Goal: Transaction & Acquisition: Purchase product/service

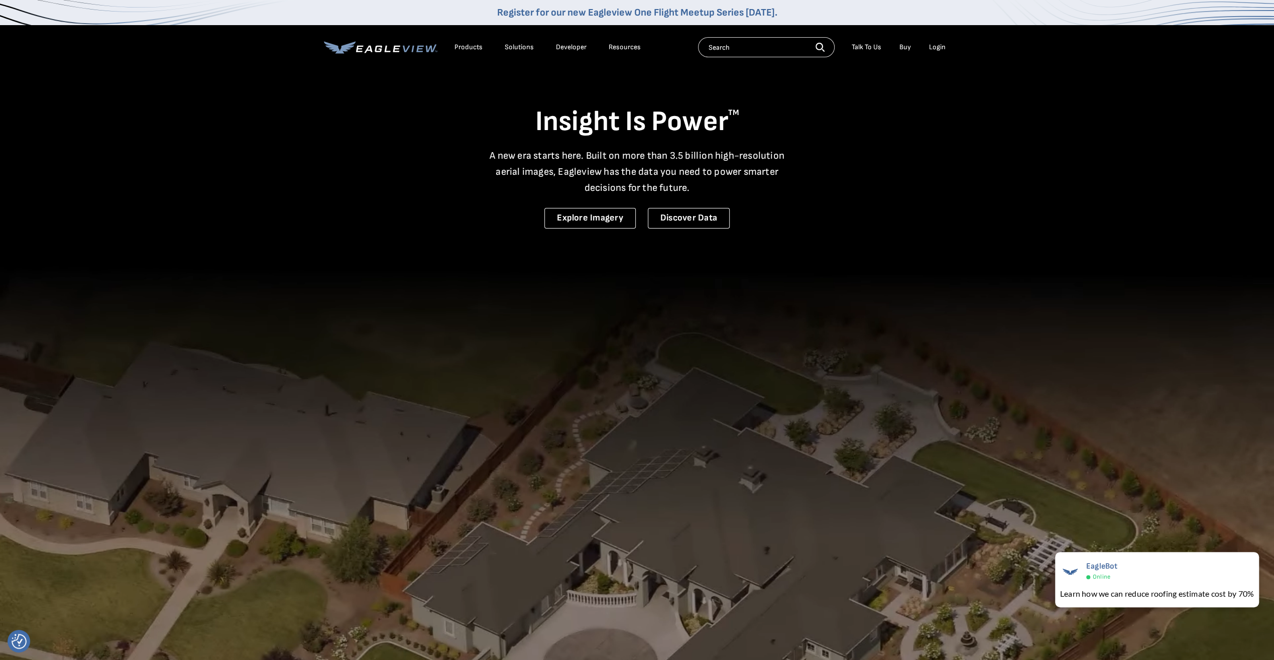
click at [630, 45] on div "Login" at bounding box center [937, 47] width 17 height 9
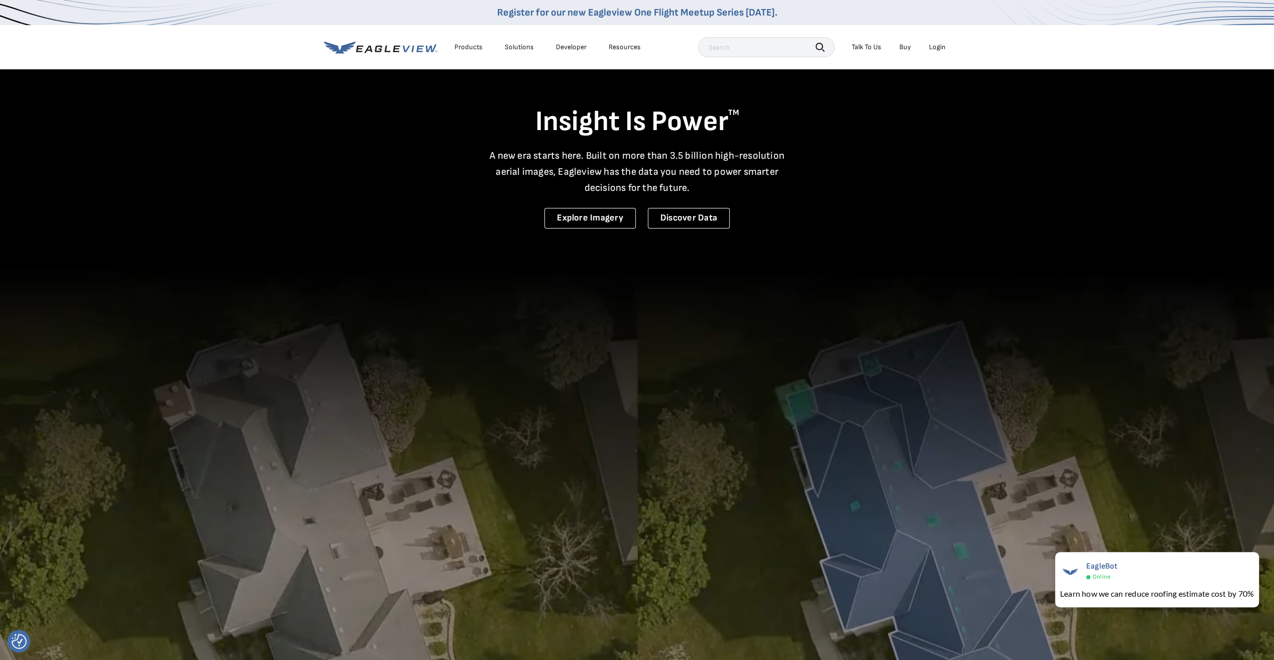
click at [630, 51] on div "Login" at bounding box center [937, 47] width 17 height 9
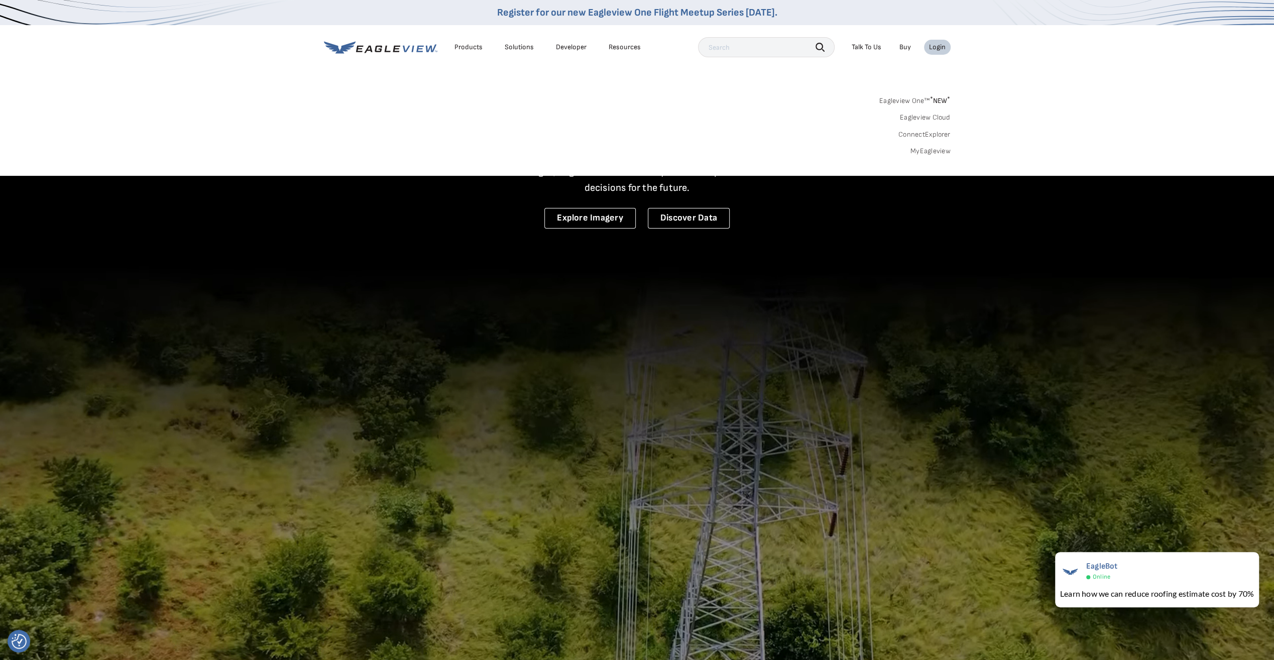
click at [630, 152] on link "MyEagleview" at bounding box center [931, 151] width 40 height 9
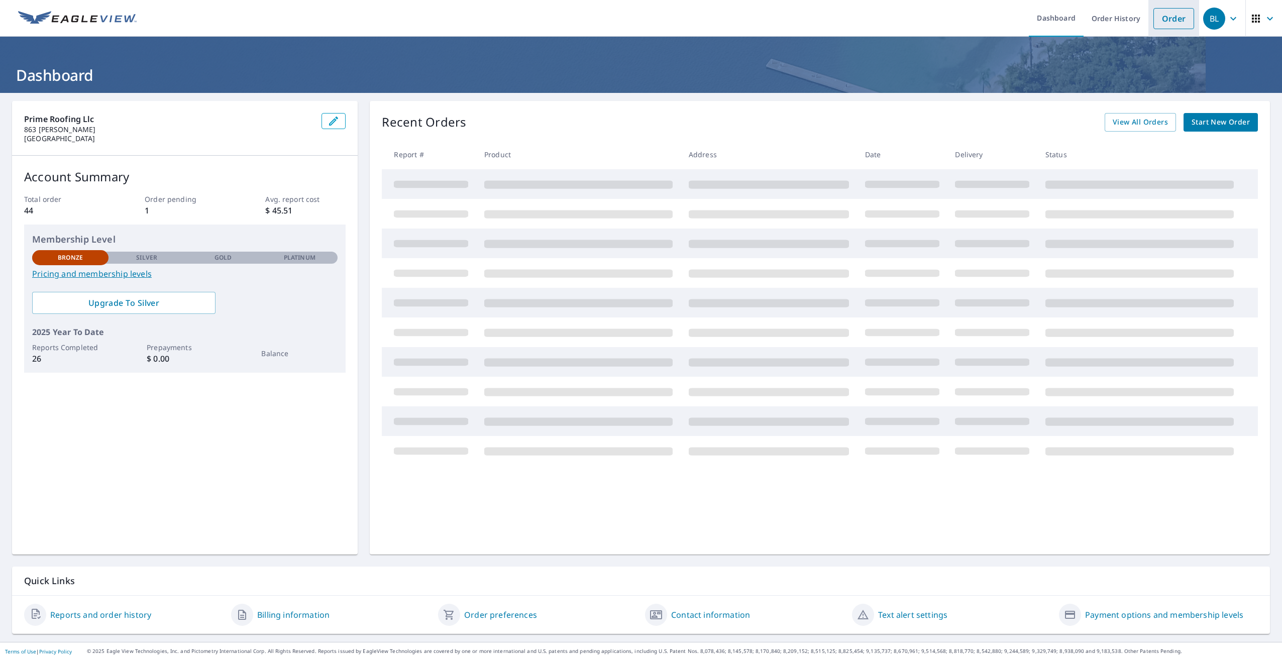
click at [1161, 20] on link "Order" at bounding box center [1173, 18] width 41 height 21
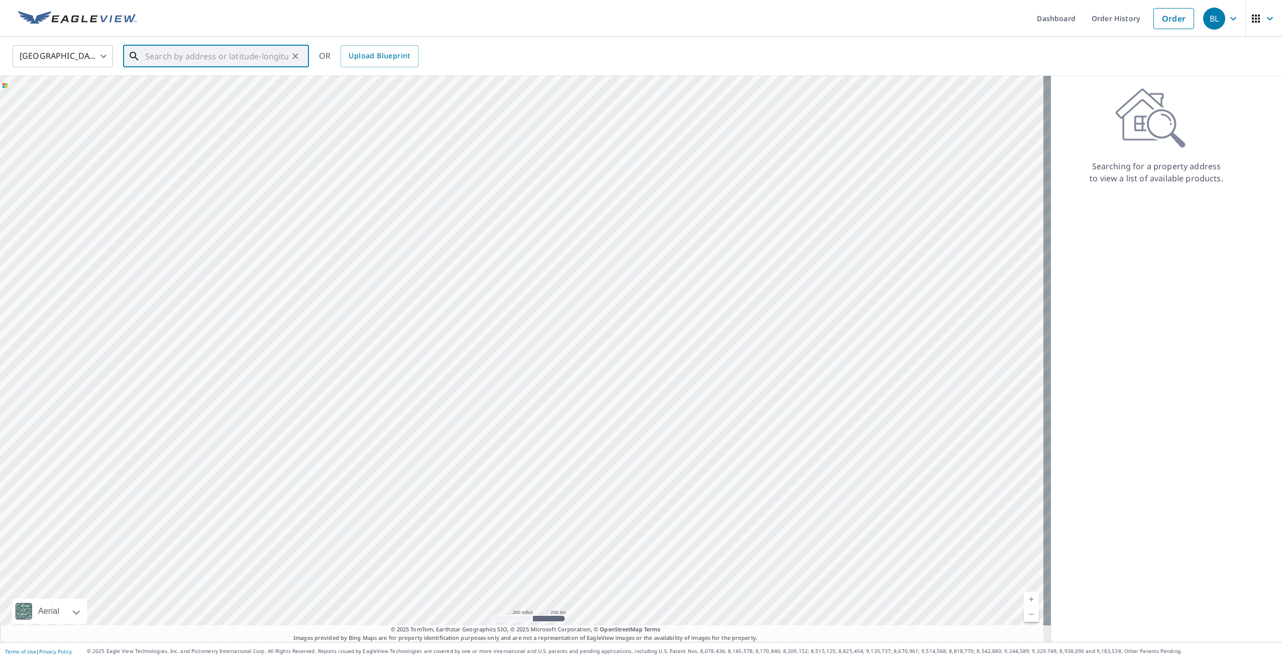
click at [148, 46] on input "text" at bounding box center [216, 56] width 143 height 28
click at [258, 88] on span "120 Stonehedge Ln" at bounding box center [222, 85] width 158 height 12
type input "120 Stonehedge Ln Sparta, NJ 07871"
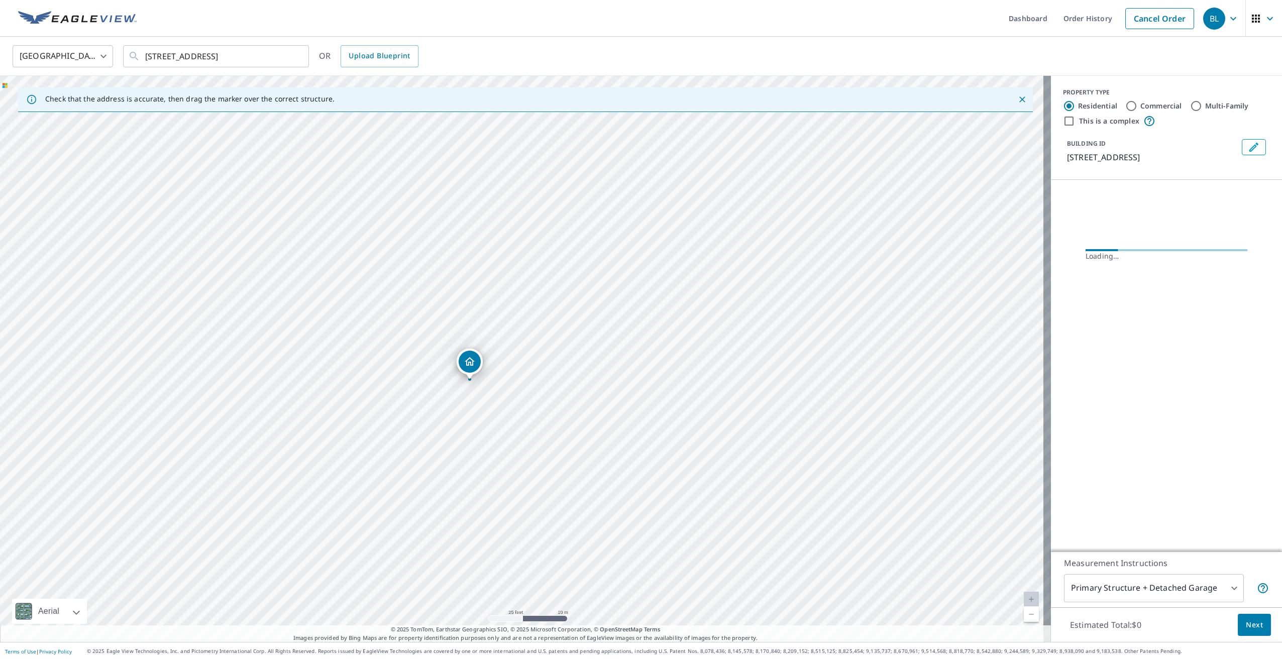
drag, startPoint x: 515, startPoint y: 480, endPoint x: 575, endPoint y: 366, distance: 128.1
click at [575, 366] on div "120 Stonehedge Ln Sparta, NJ 07871" at bounding box center [525, 359] width 1051 height 566
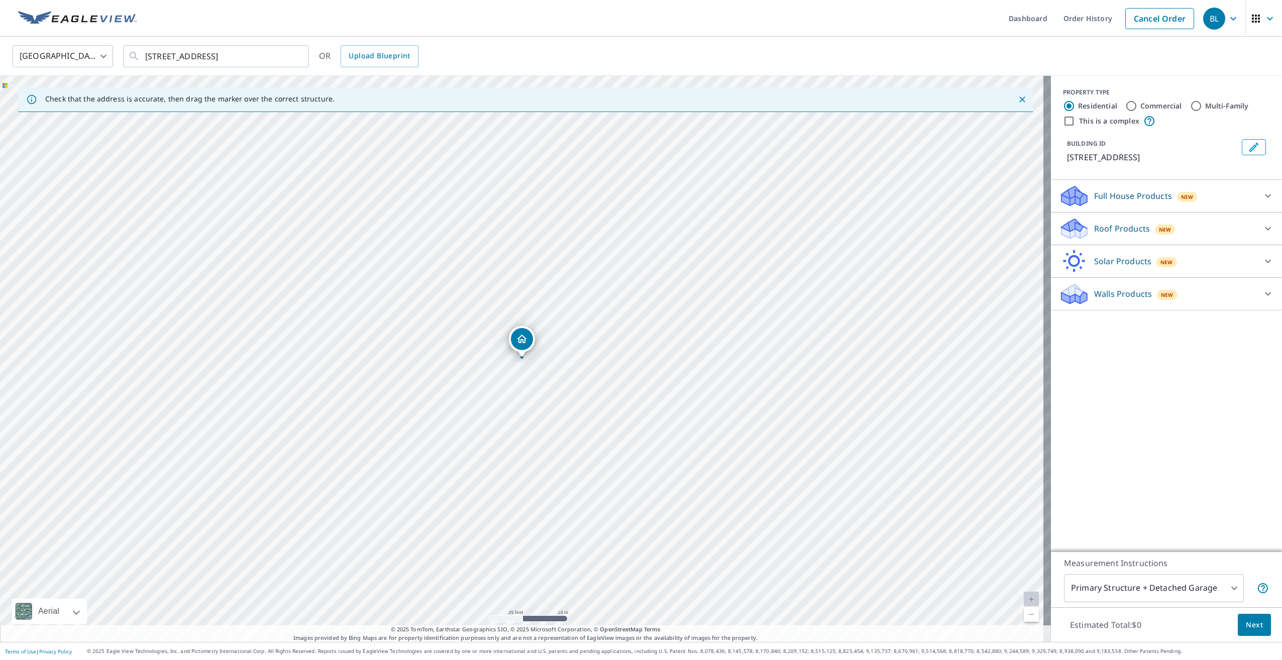
click at [1181, 195] on span "New" at bounding box center [1187, 197] width 13 height 8
click at [1157, 316] on div "New" at bounding box center [1167, 322] width 21 height 12
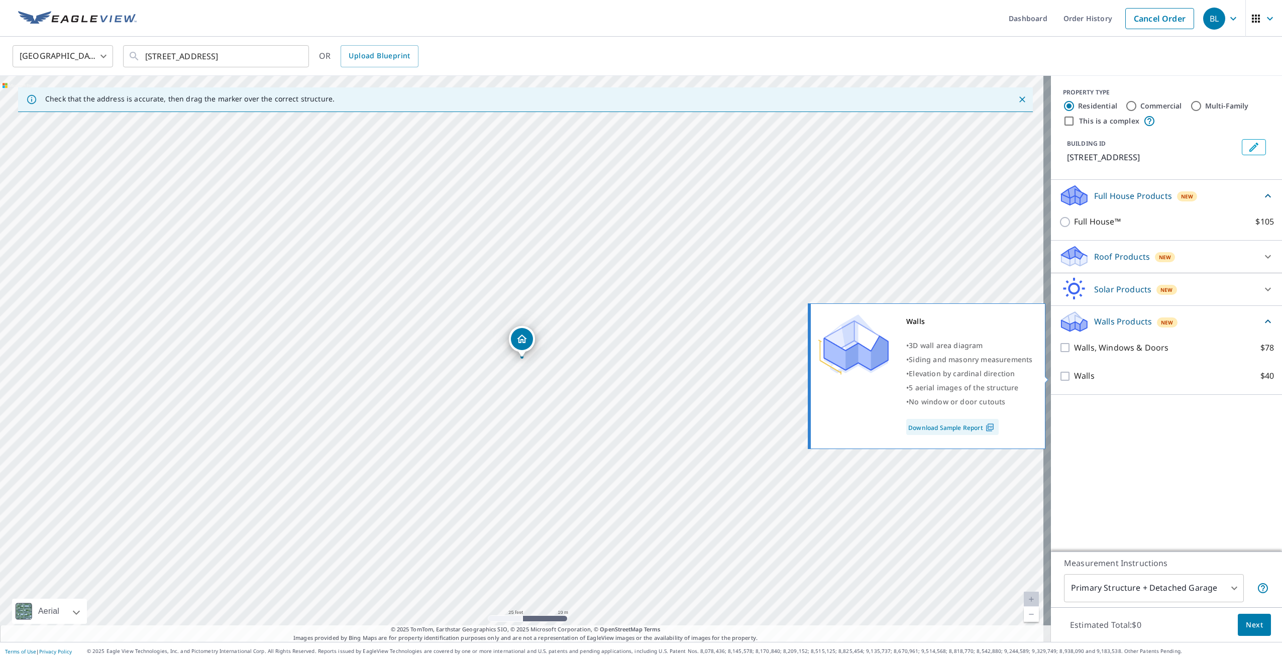
click at [1082, 375] on p "Walls" at bounding box center [1084, 376] width 21 height 13
click at [1074, 375] on input "Walls $40" at bounding box center [1066, 376] width 15 height 12
checkbox input "true"
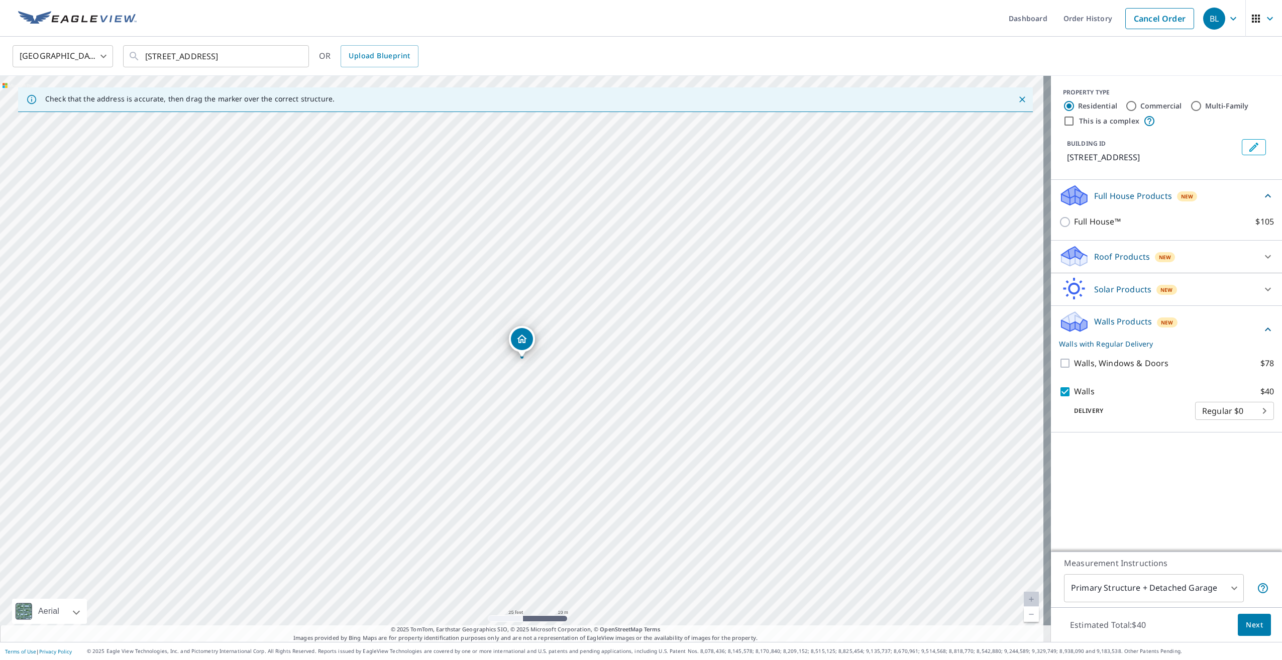
click at [1225, 416] on body "BL BL Dashboard Order History Cancel Order BL United States US ​ 120 Stonehedge…" at bounding box center [641, 330] width 1282 height 660
click at [1134, 336] on div at bounding box center [641, 330] width 1282 height 660
click at [1130, 342] on p "Walls with Regular Delivery" at bounding box center [1160, 344] width 203 height 11
click at [1130, 342] on p "Walls with Regular Delivery" at bounding box center [1157, 344] width 197 height 11
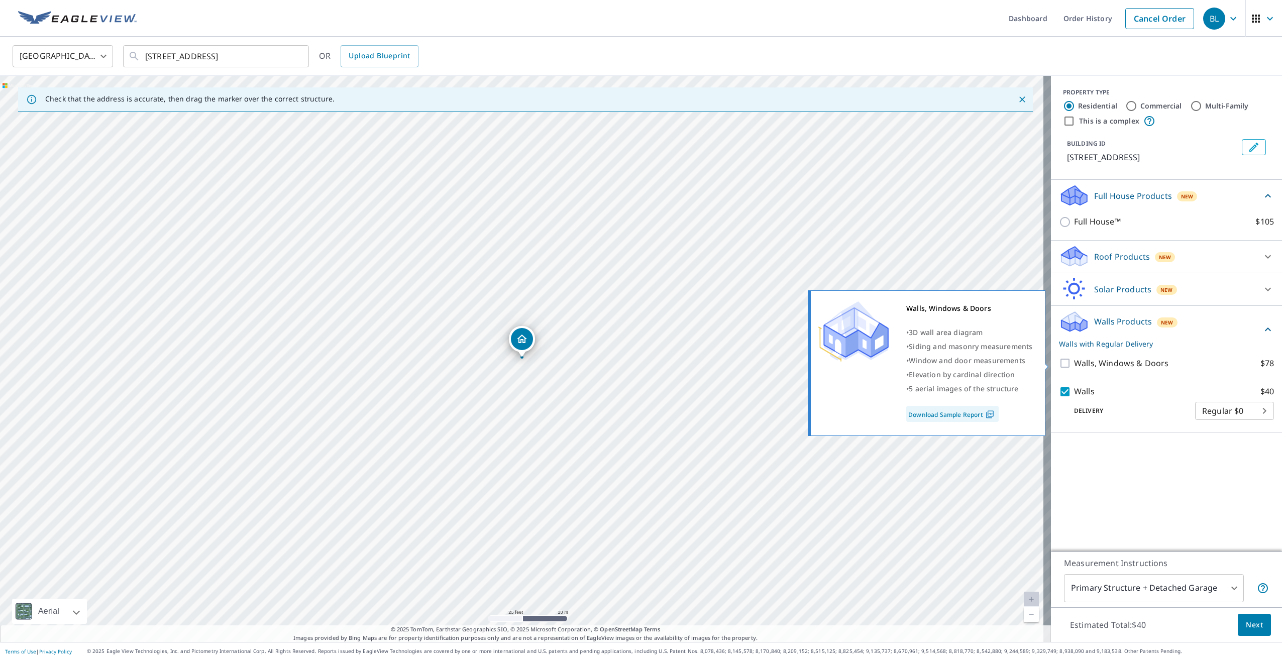
click at [1129, 365] on p "Walls, Windows & Doors" at bounding box center [1121, 363] width 94 height 13
click at [1074, 365] on input "Walls, Windows & Doors $78" at bounding box center [1066, 363] width 15 height 12
checkbox input "true"
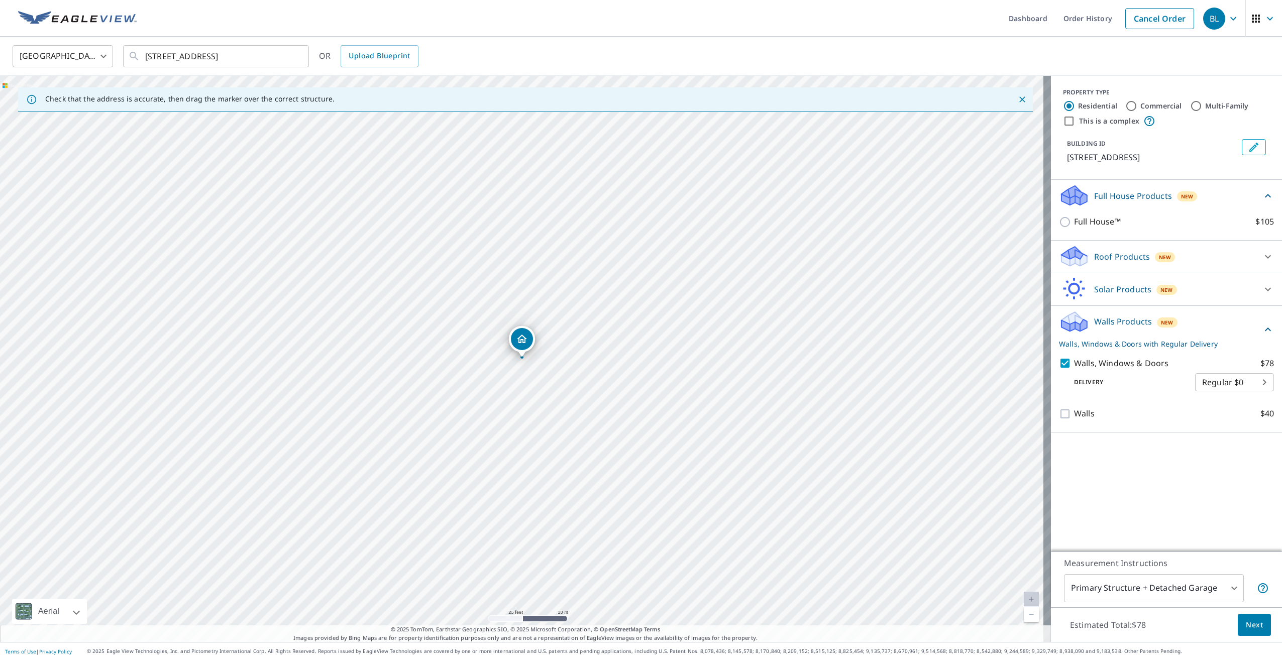
click at [1250, 382] on body "BL BL Dashboard Order History Cancel Order BL United States US ​ 120 Stonehedge…" at bounding box center [641, 330] width 1282 height 660
drag, startPoint x: 1174, startPoint y: 364, endPoint x: 1169, endPoint y: 365, distance: 5.2
click at [1174, 364] on div at bounding box center [641, 330] width 1282 height 660
click at [1070, 421] on div "Walls $40" at bounding box center [1166, 413] width 215 height 29
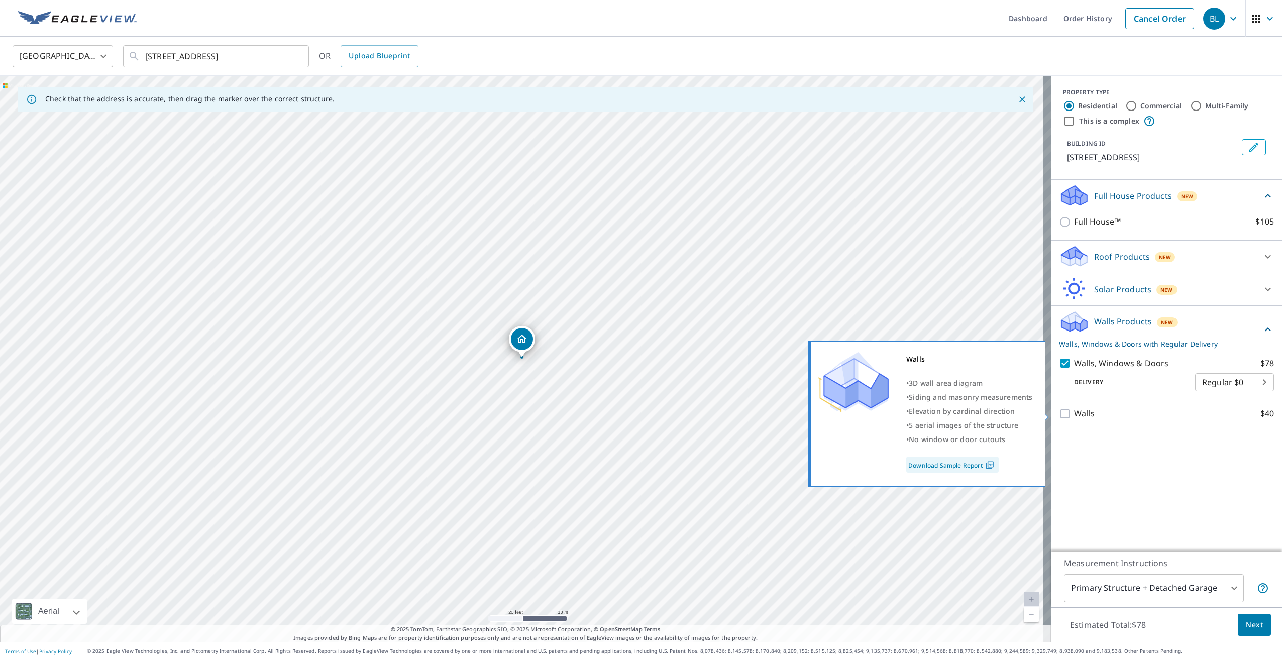
click at [1074, 417] on p "Walls" at bounding box center [1084, 413] width 21 height 13
click at [1072, 417] on input "Walls $40" at bounding box center [1066, 414] width 15 height 12
checkbox input "true"
checkbox input "false"
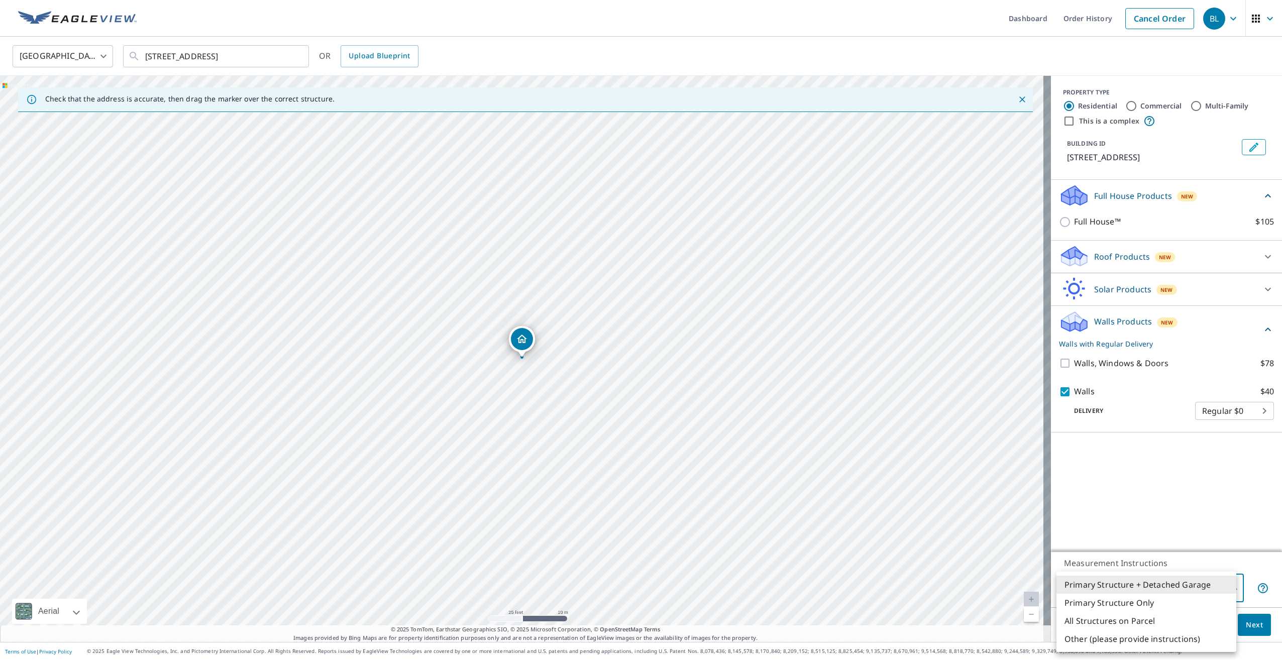
click at [1194, 593] on body "BL BL Dashboard Order History Cancel Order BL United States US ​ 120 Stonehedge…" at bounding box center [641, 330] width 1282 height 660
click at [1186, 599] on li "Primary Structure Only" at bounding box center [1146, 603] width 180 height 18
type input "2"
click at [1238, 617] on button "Next" at bounding box center [1254, 625] width 33 height 23
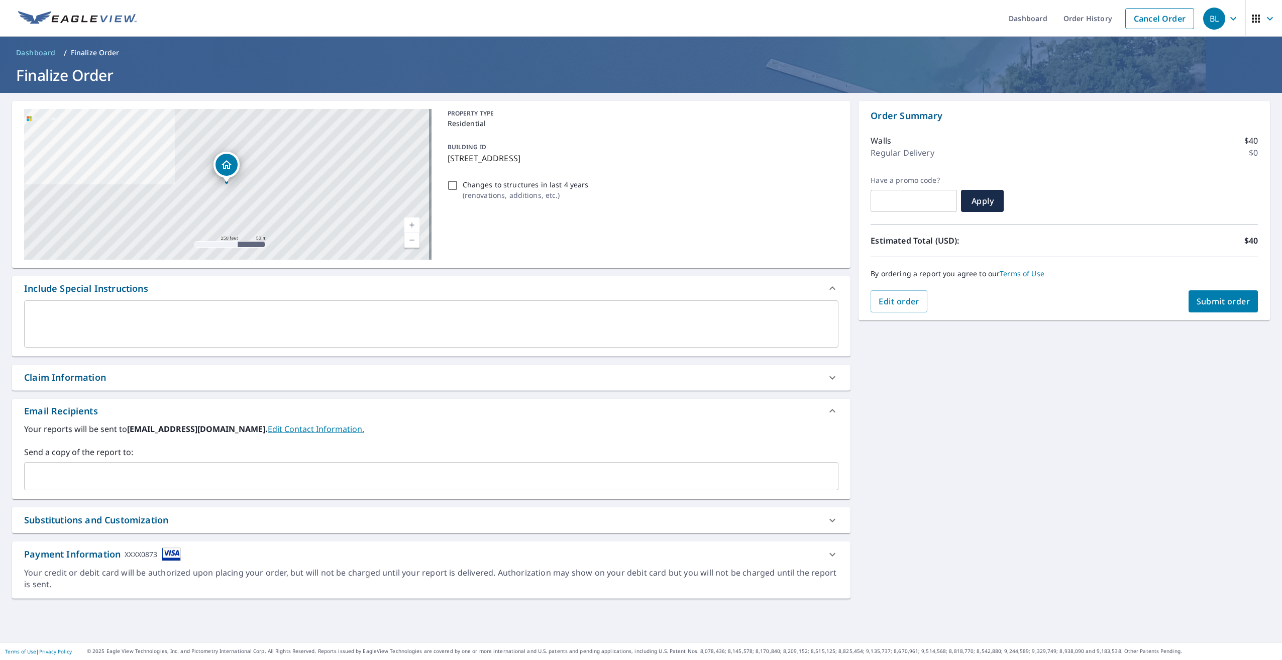
click at [1087, 475] on div "**********" at bounding box center [641, 367] width 1282 height 549
click at [781, 544] on div "Payment Information XXXX0873" at bounding box center [431, 555] width 838 height 26
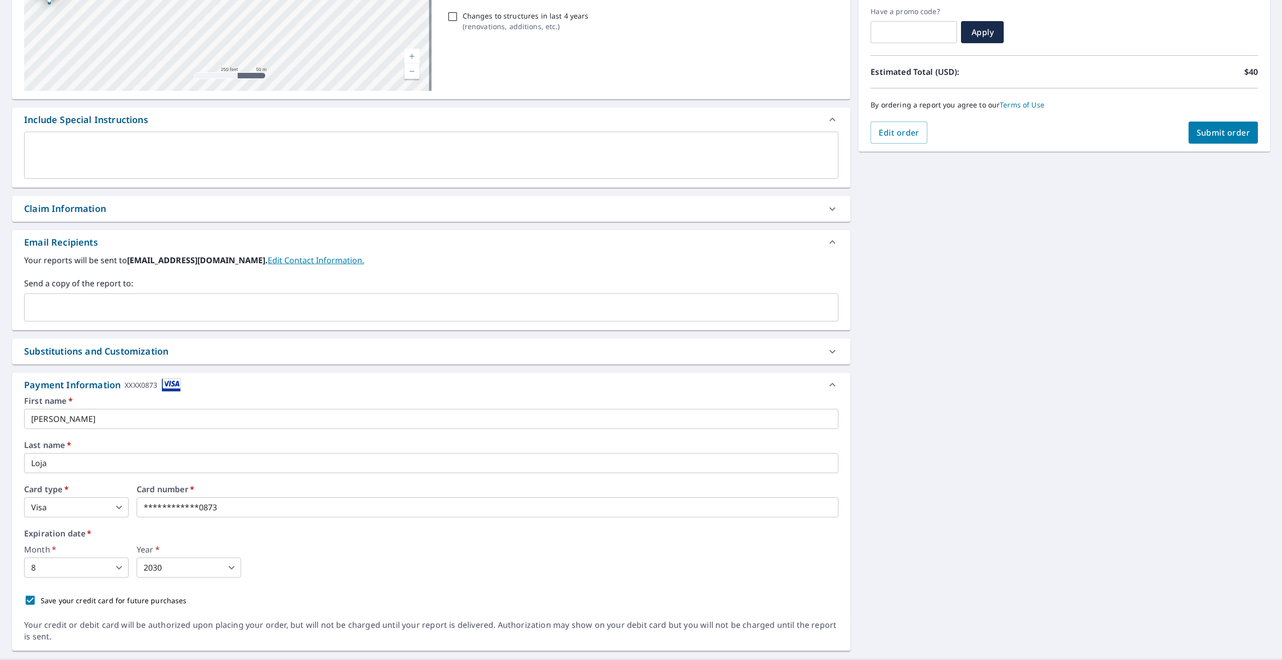
scroll to position [184, 0]
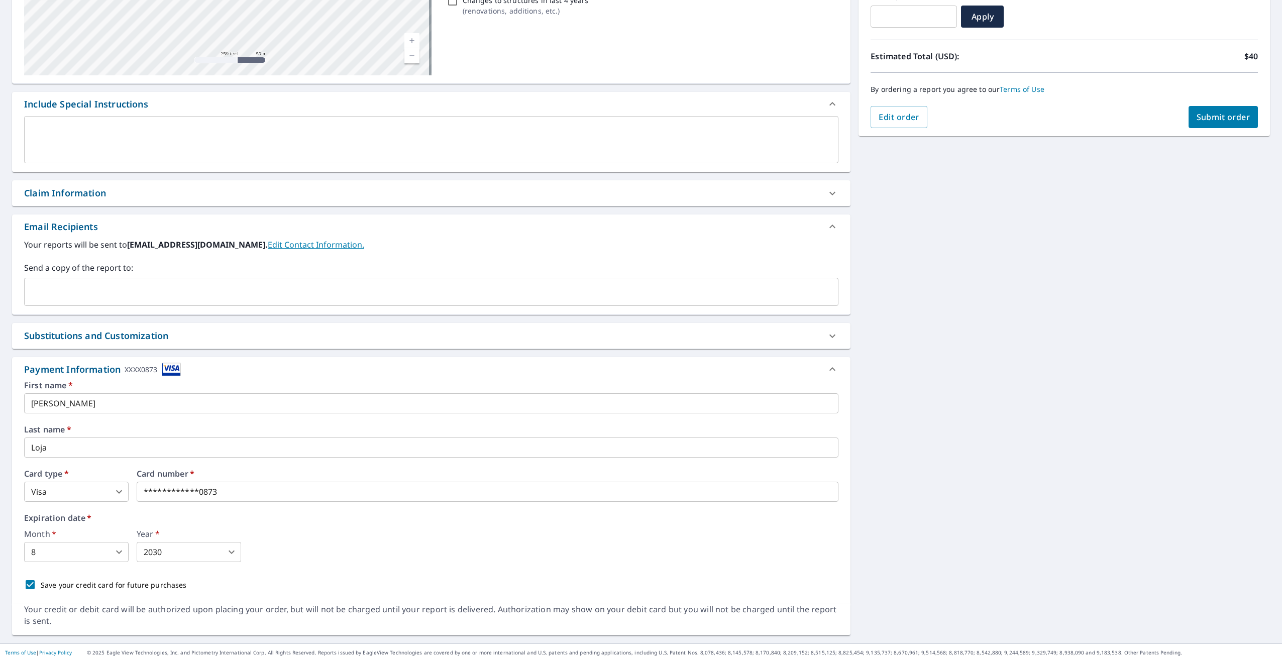
drag, startPoint x: 352, startPoint y: 395, endPoint x: 357, endPoint y: 407, distance: 12.8
click at [357, 407] on input "Bryan" at bounding box center [431, 403] width 814 height 20
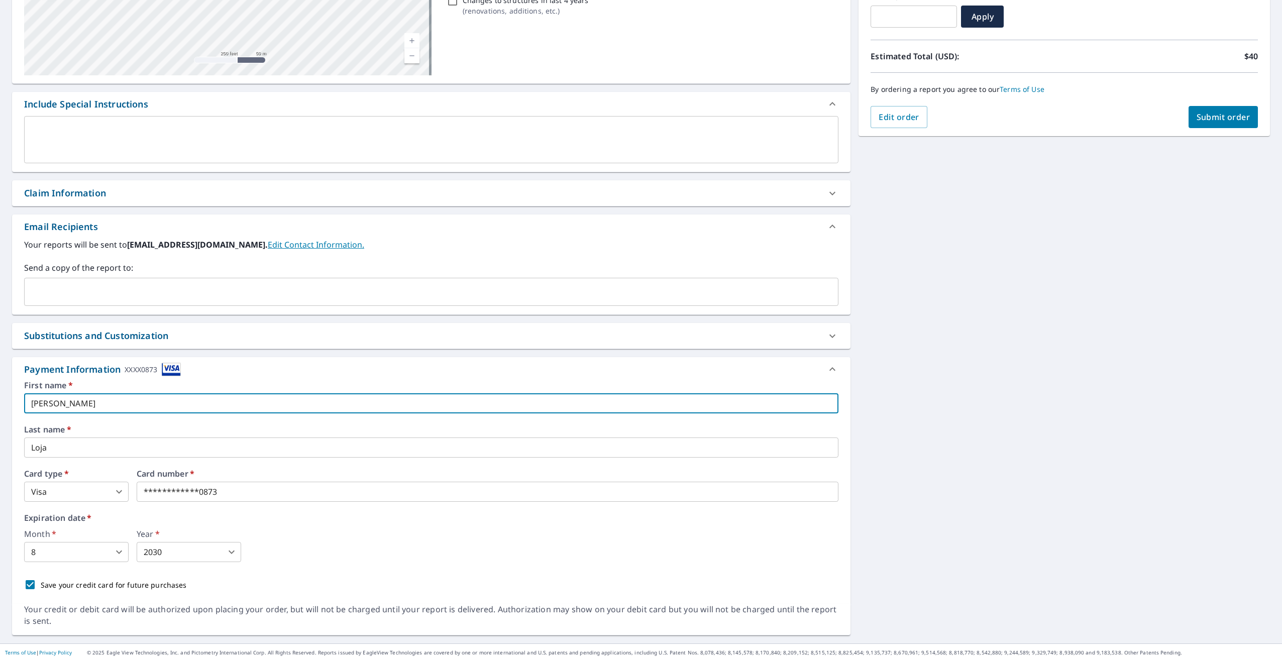
click at [359, 404] on input "Bryan" at bounding box center [431, 403] width 814 height 20
click at [360, 403] on input "Bryan" at bounding box center [431, 403] width 814 height 20
click at [360, 404] on input "Bryan" at bounding box center [431, 403] width 814 height 20
click at [361, 405] on input "Bryan" at bounding box center [431, 403] width 814 height 20
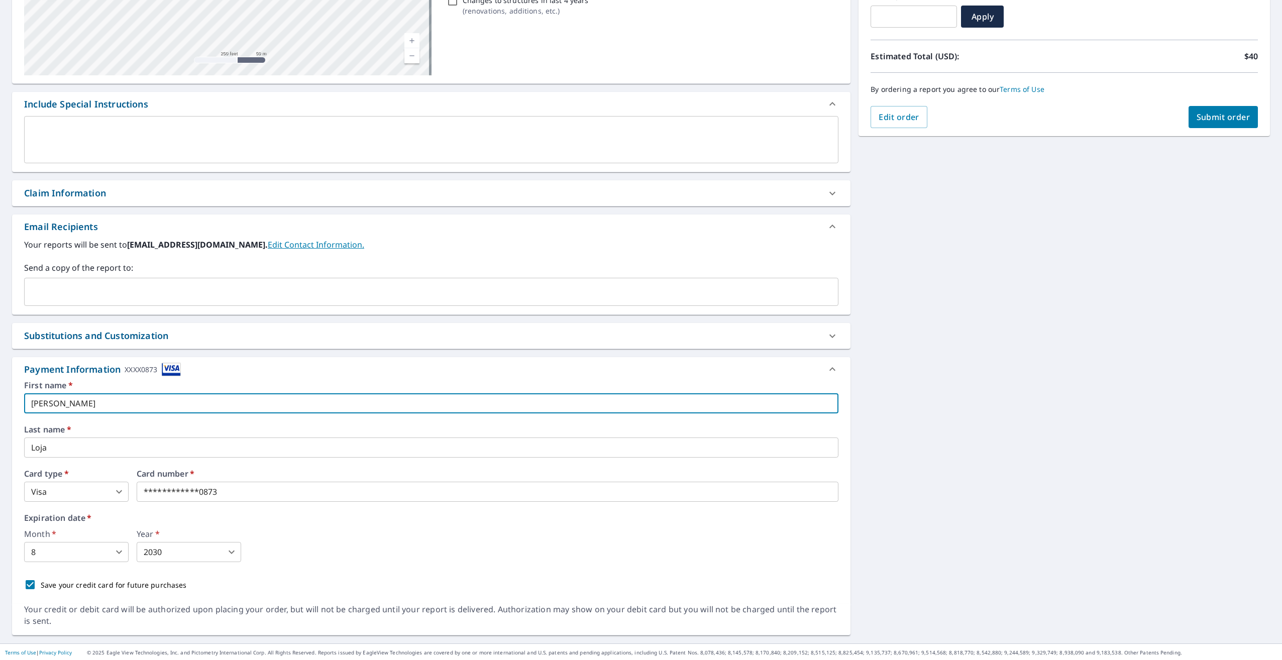
click at [361, 405] on input "Bryan" at bounding box center [431, 403] width 814 height 20
click at [361, 406] on input "Bryan" at bounding box center [431, 403] width 814 height 20
type input "d"
type input "Diego"
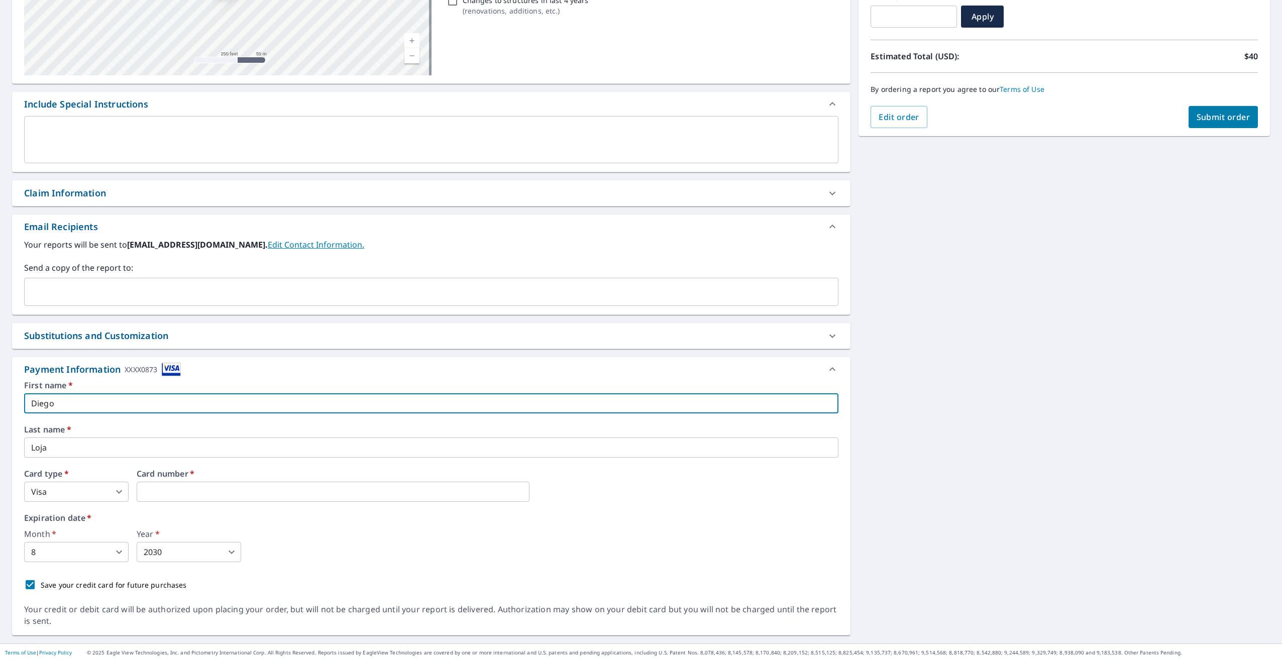
click at [164, 440] on input "Loja" at bounding box center [431, 448] width 814 height 20
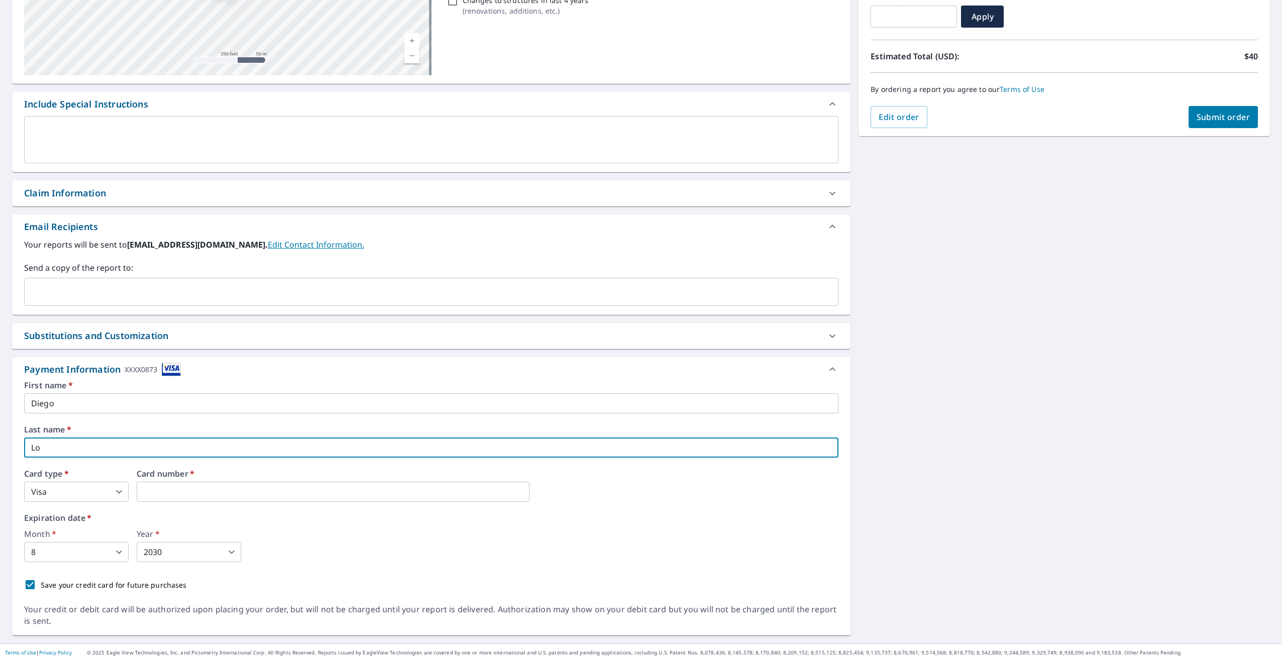
type input "L"
type input "Yupangui"
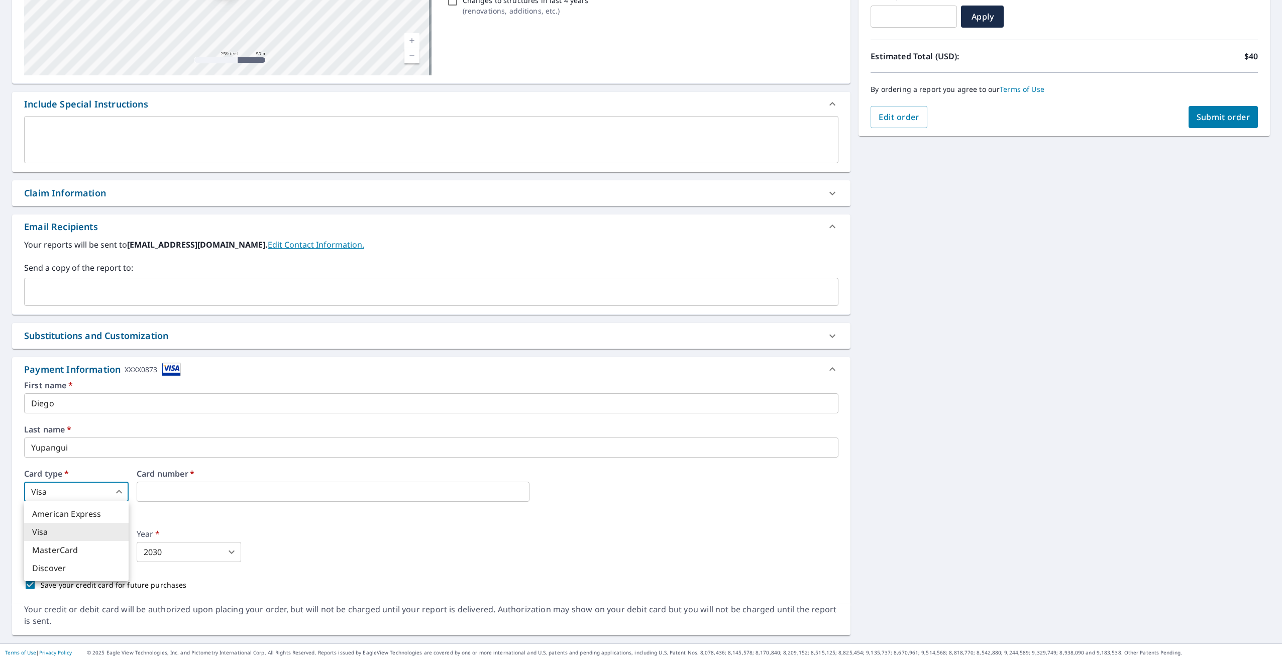
click at [117, 496] on body "BL BL Dashboard Order History Cancel Order BL Dashboard / Finalize Order Finali…" at bounding box center [641, 330] width 1282 height 660
click at [175, 496] on div at bounding box center [641, 330] width 1282 height 660
click at [126, 535] on label "Month   *" at bounding box center [76, 534] width 104 height 8
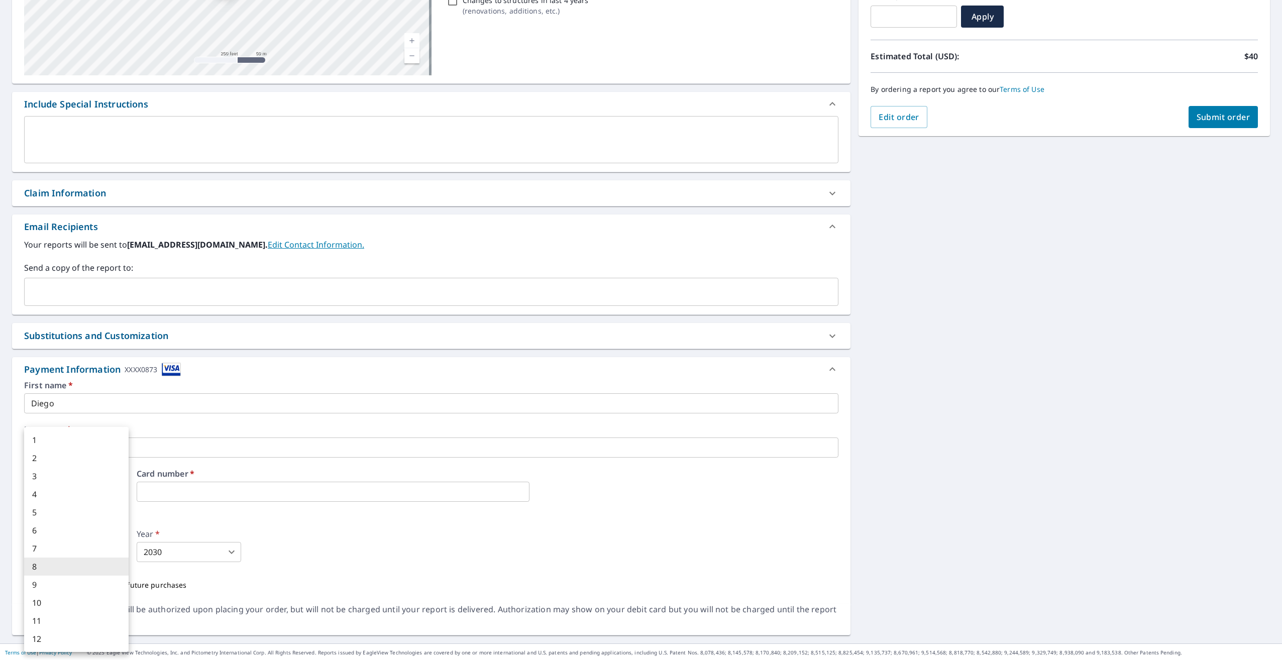
drag, startPoint x: 91, startPoint y: 551, endPoint x: 92, endPoint y: 544, distance: 7.1
click at [92, 544] on body "BL BL Dashboard Order History Cancel Order BL Dashboard / Finalize Order Finali…" at bounding box center [641, 330] width 1282 height 660
click at [84, 635] on li "12" at bounding box center [76, 639] width 104 height 18
type input "12"
click at [200, 544] on div "Year   * 2030 2030 ​" at bounding box center [189, 546] width 104 height 32
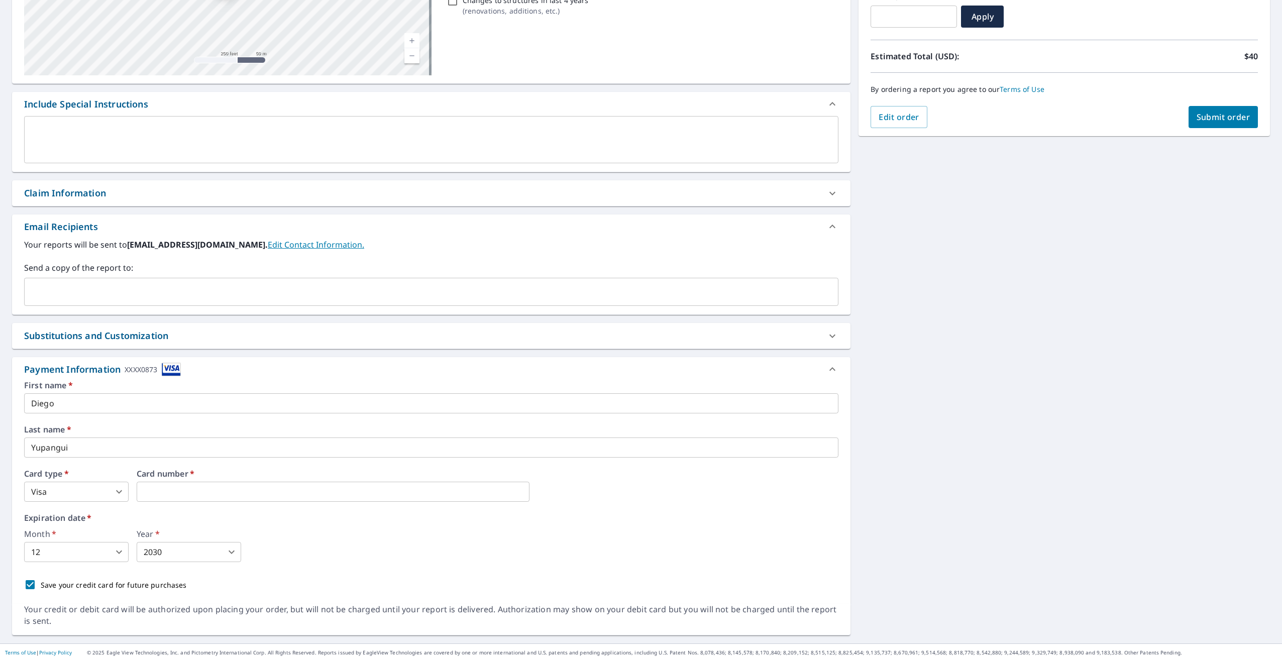
click at [200, 547] on body "BL BL Dashboard Order History Cancel Order BL Dashboard / Finalize Order Finali…" at bounding box center [641, 330] width 1282 height 660
click at [166, 524] on li "2029" at bounding box center [189, 530] width 104 height 18
type input "2029"
click at [149, 583] on p "Save your credit card for future purchases" at bounding box center [114, 585] width 146 height 11
click at [41, 583] on input "Save your credit card for future purchases" at bounding box center [30, 584] width 21 height 21
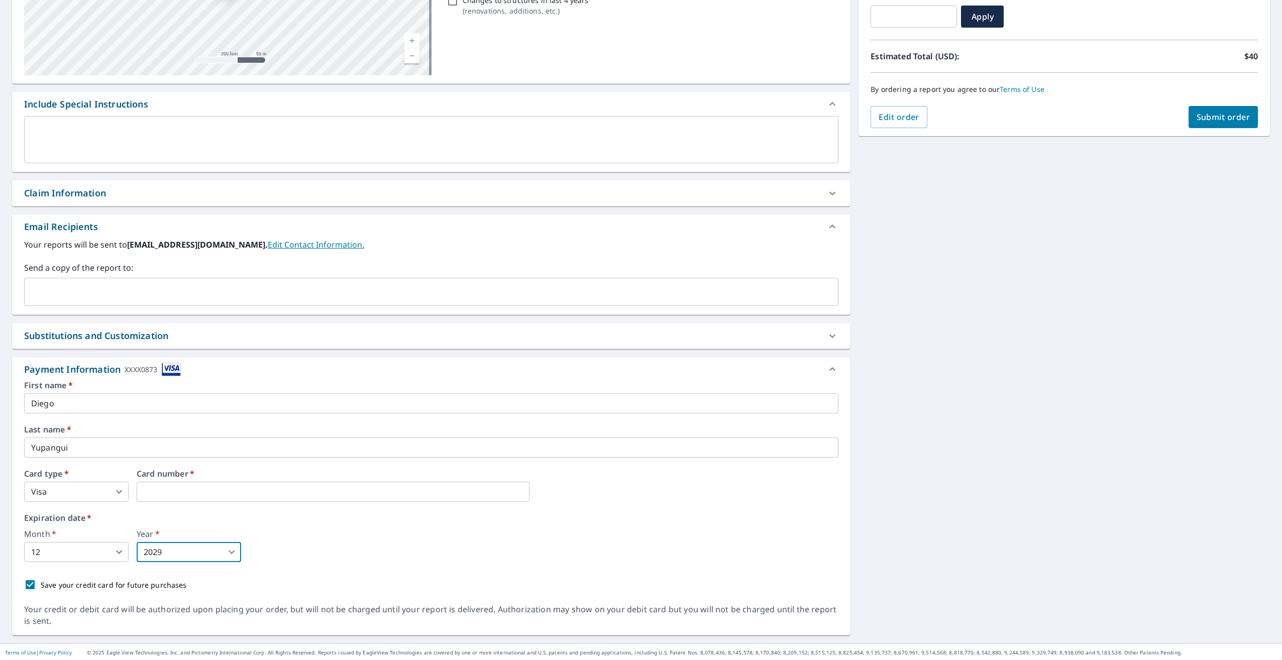
checkbox input "false"
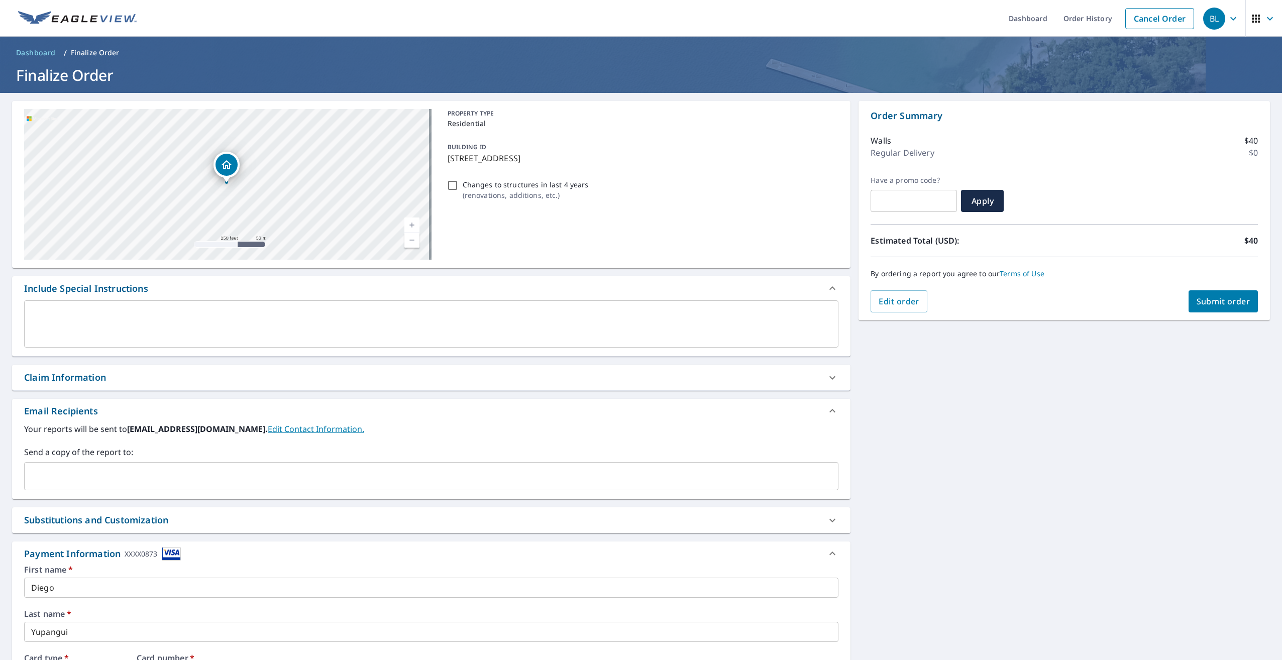
click at [268, 427] on link "Edit Contact Information." at bounding box center [316, 428] width 96 height 11
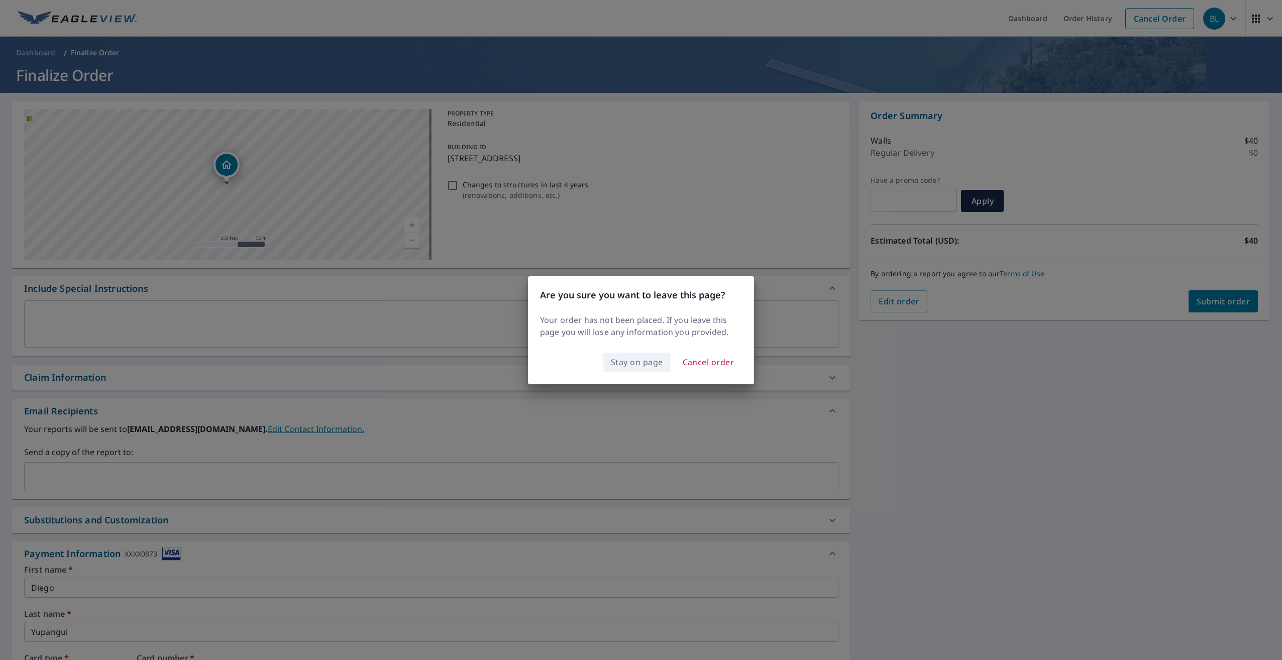
click at [650, 366] on span "Stay on page" at bounding box center [637, 362] width 52 height 14
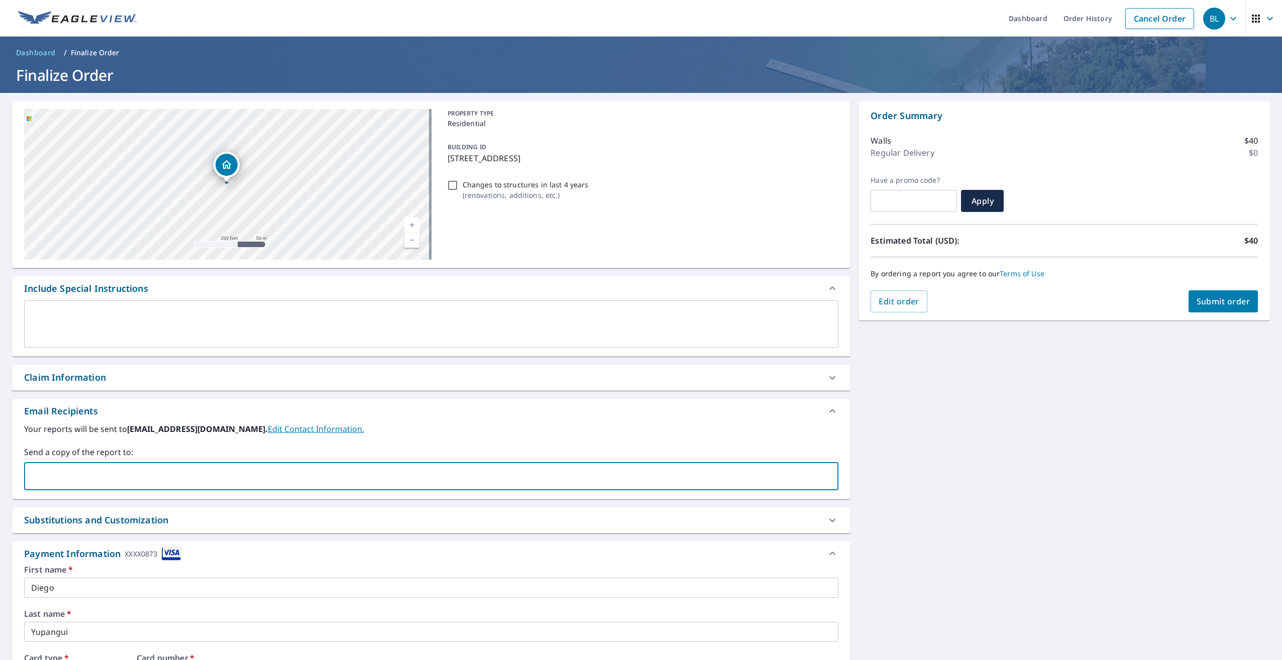
click at [161, 480] on input "text" at bounding box center [424, 476] width 790 height 19
type input "Ay668498@icloud.com"
click at [441, 413] on div "Email Recipients" at bounding box center [422, 411] width 796 height 14
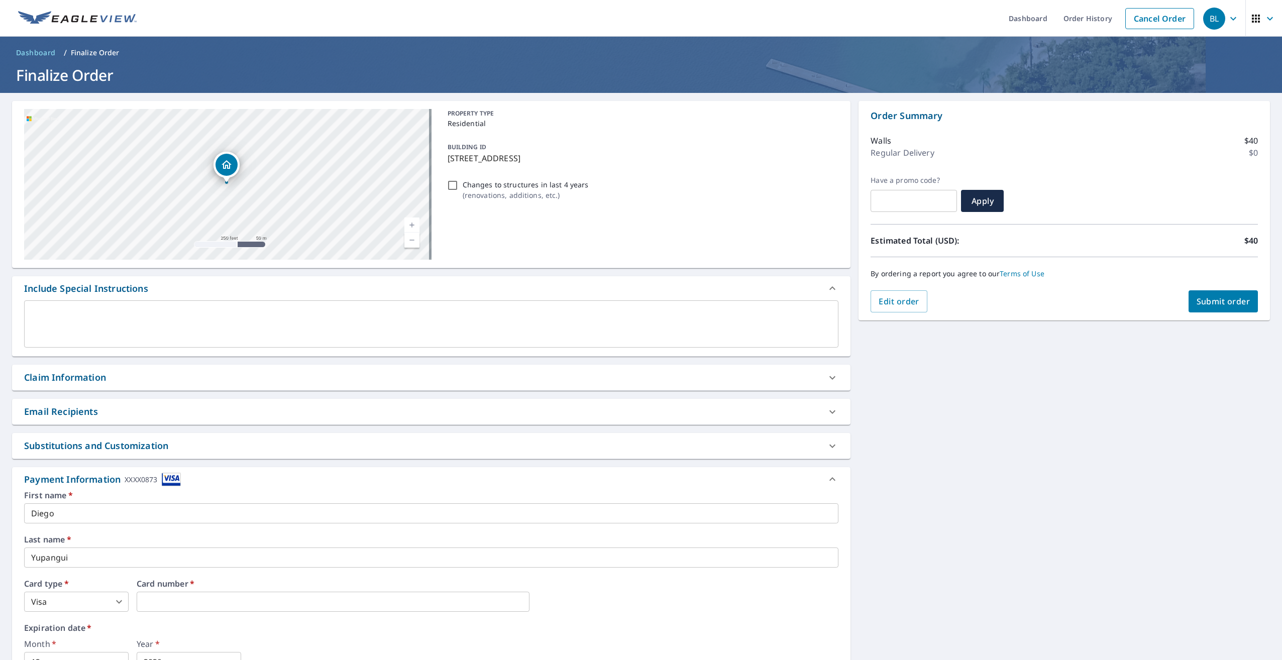
click at [365, 413] on div "Email Recipients" at bounding box center [422, 412] width 796 height 14
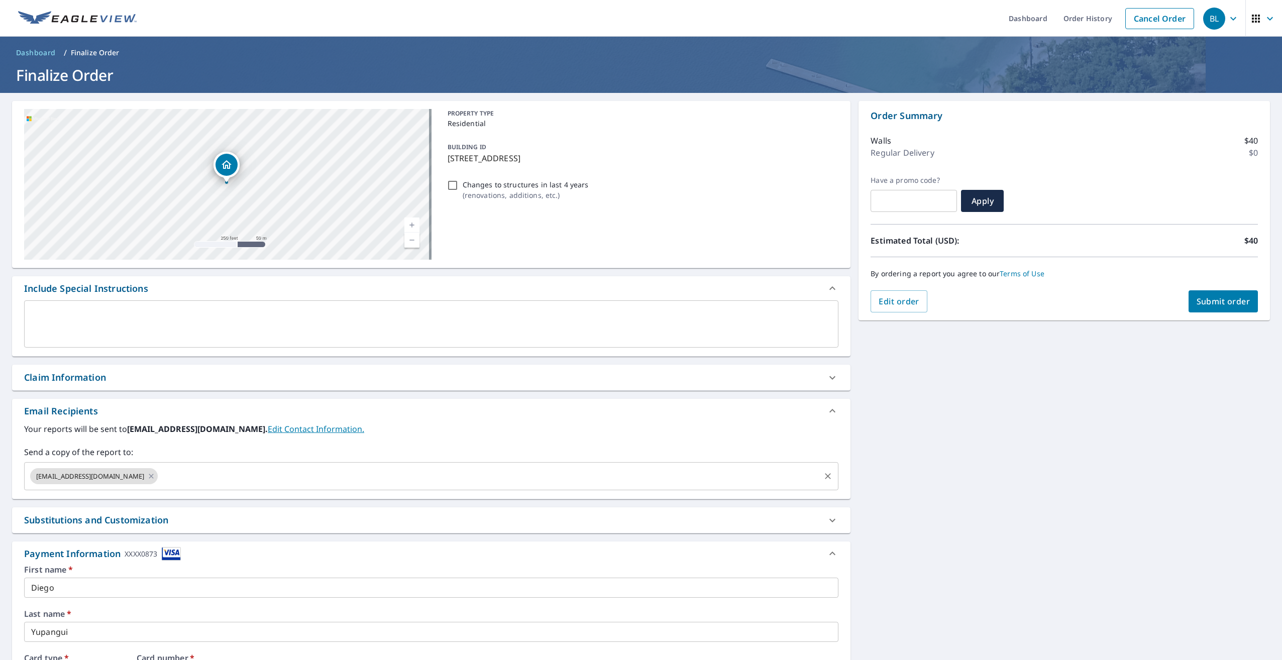
click at [268, 472] on input "text" at bounding box center [489, 476] width 660 height 19
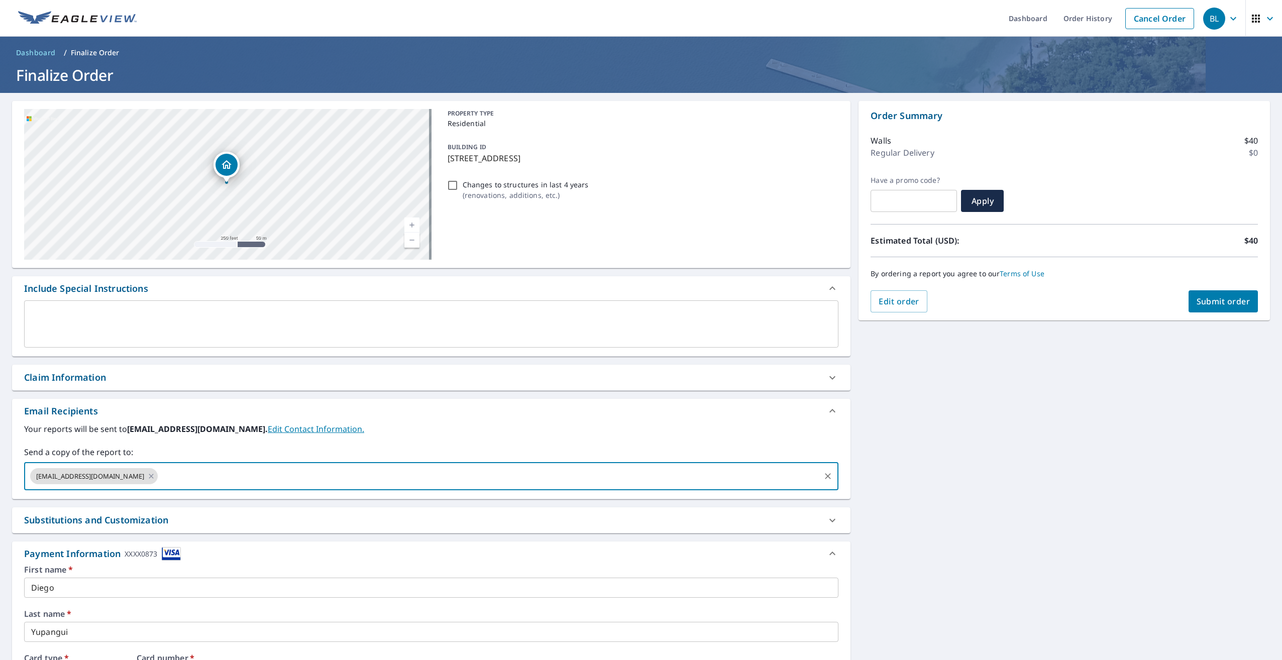
type input "p"
paste input "primeroofingmanagement@outlook.com"
type input "primeroofingmanagement@outlook.com"
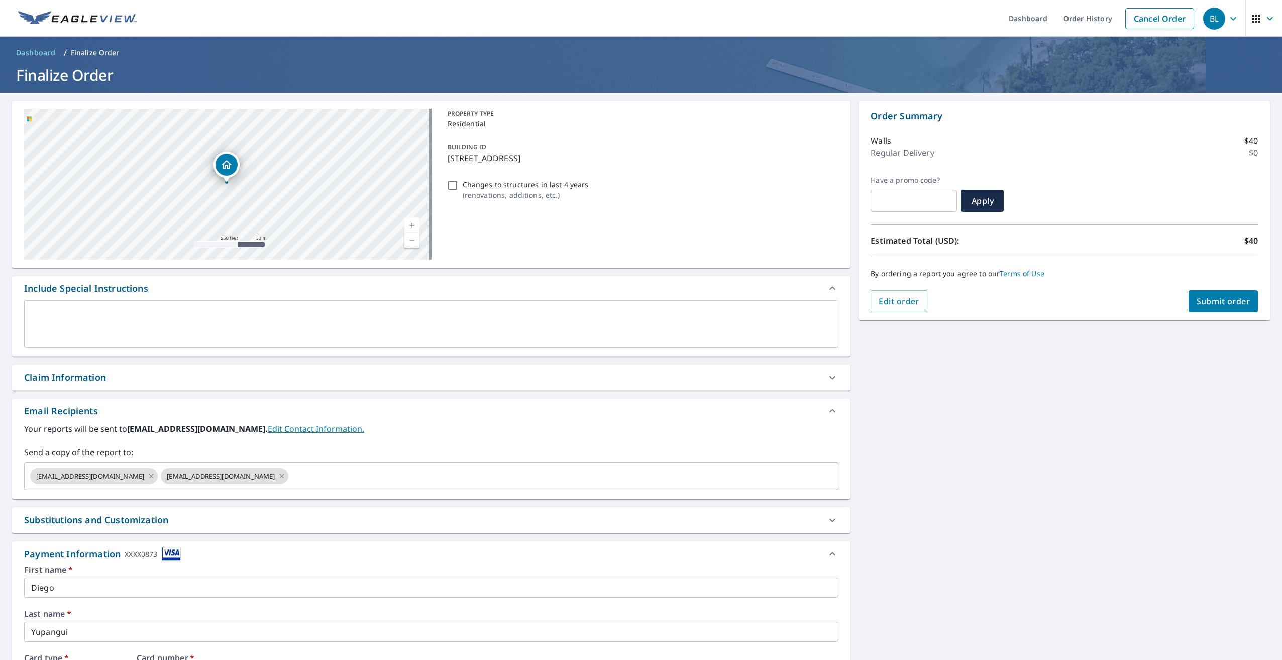
click at [345, 514] on div "Substitutions and Customization" at bounding box center [422, 520] width 796 height 14
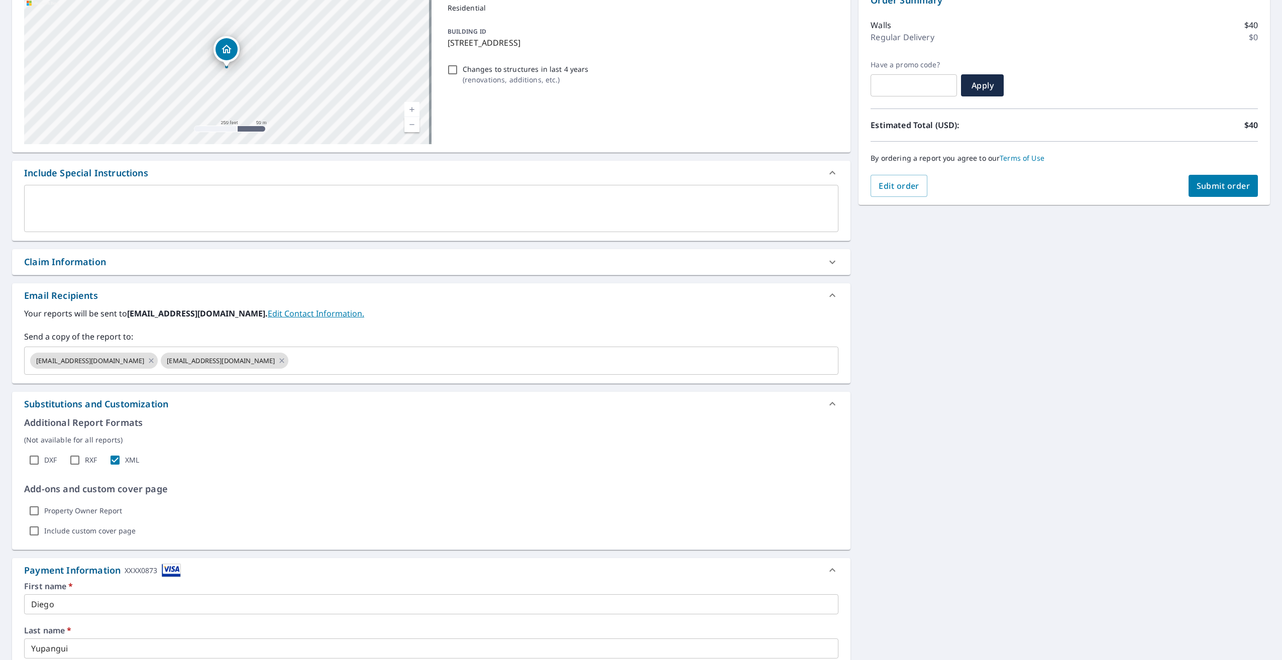
scroll to position [201, 0]
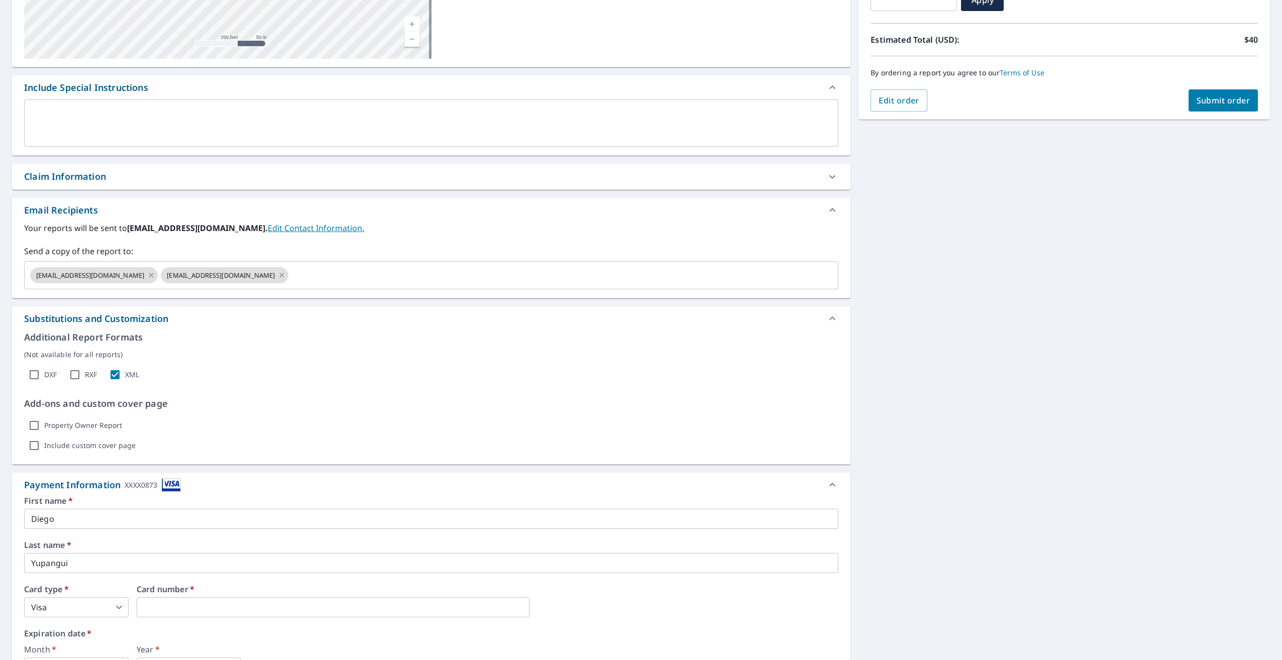
click at [207, 336] on p "Additional Report Formats" at bounding box center [431, 338] width 814 height 14
click at [832, 317] on icon at bounding box center [832, 318] width 12 height 12
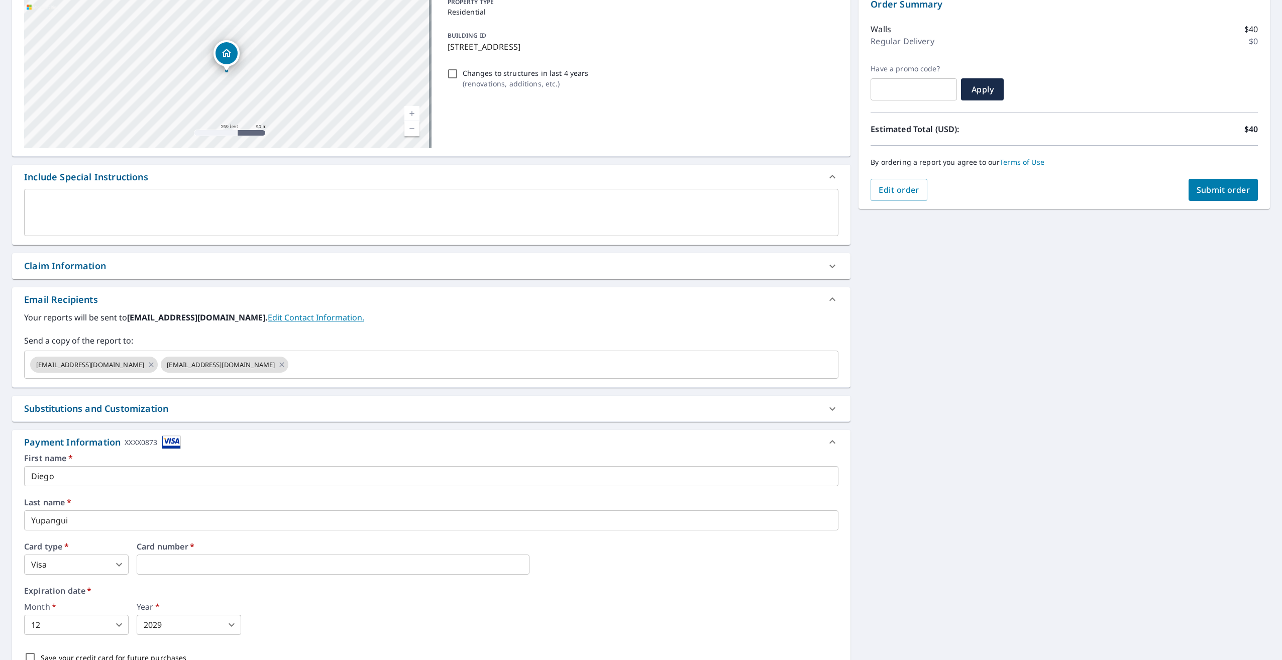
scroll to position [0, 0]
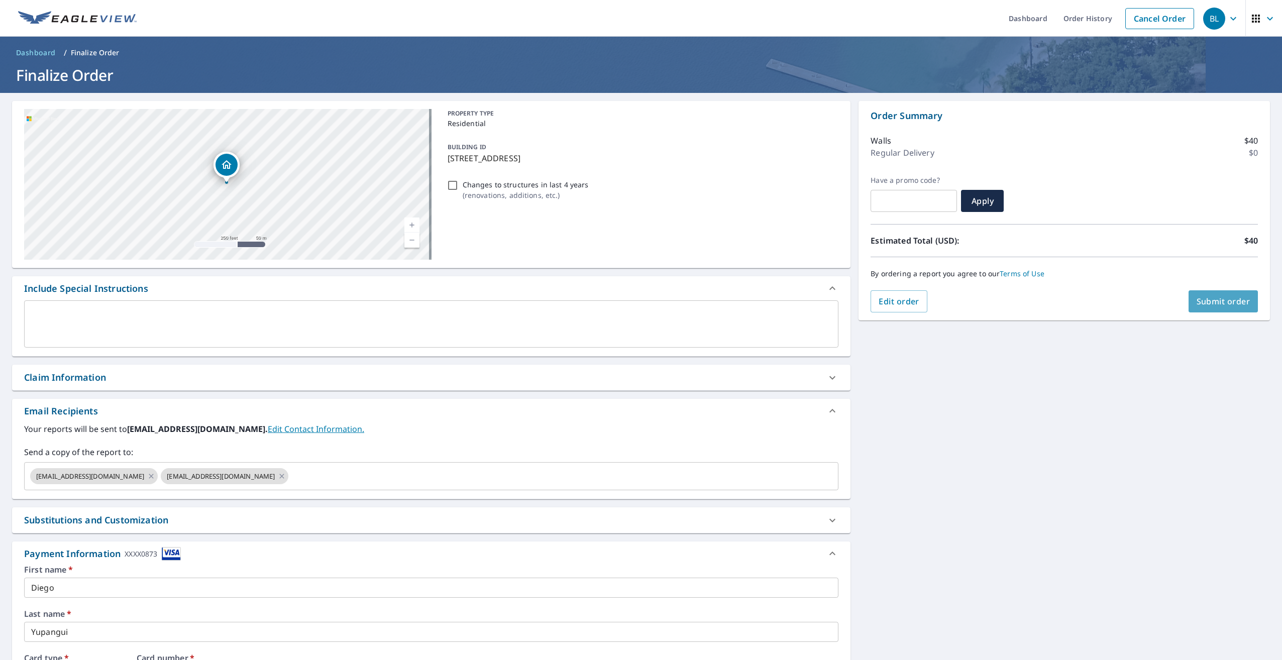
click at [1213, 305] on span "Submit order" at bounding box center [1224, 301] width 54 height 11
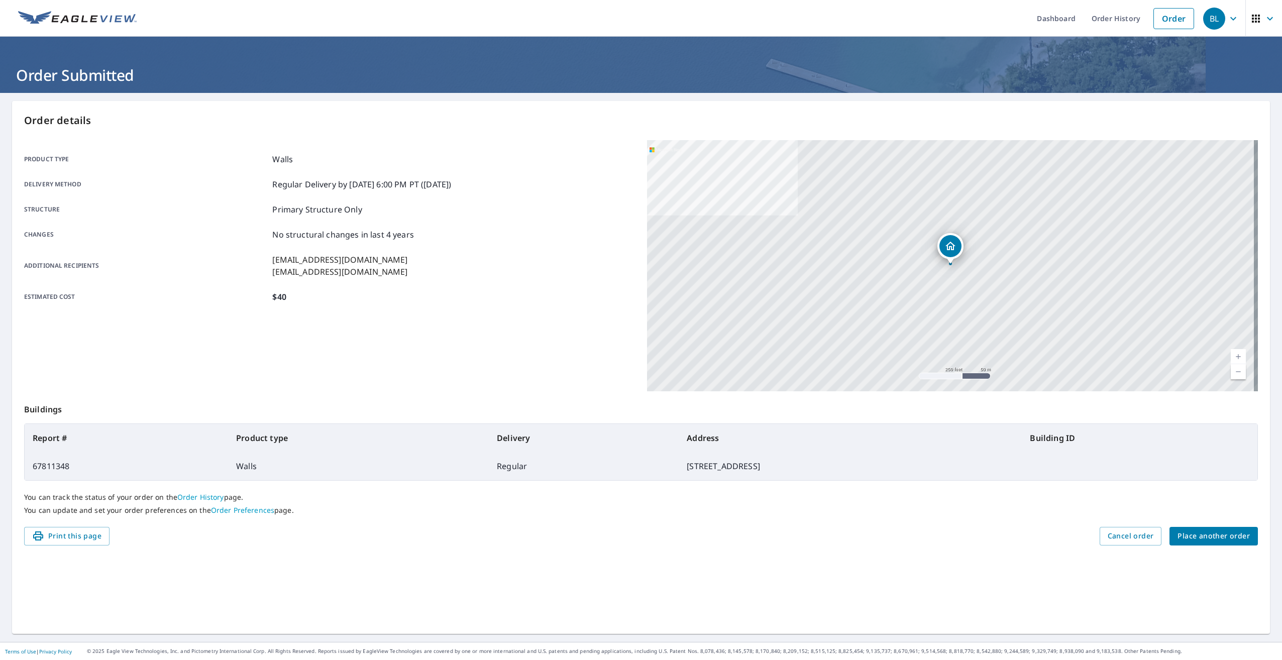
click at [370, 282] on div "Product type Walls Delivery method Regular Delivery by 10/12/2025 6:00 PM PT (S…" at bounding box center [329, 228] width 611 height 150
drag, startPoint x: 268, startPoint y: 299, endPoint x: 299, endPoint y: 299, distance: 31.1
click at [299, 299] on div "Estimated cost $40" at bounding box center [329, 297] width 611 height 12
click at [1149, 64] on header "Order Submitted" at bounding box center [641, 65] width 1282 height 56
